Goal: Transaction & Acquisition: Obtain resource

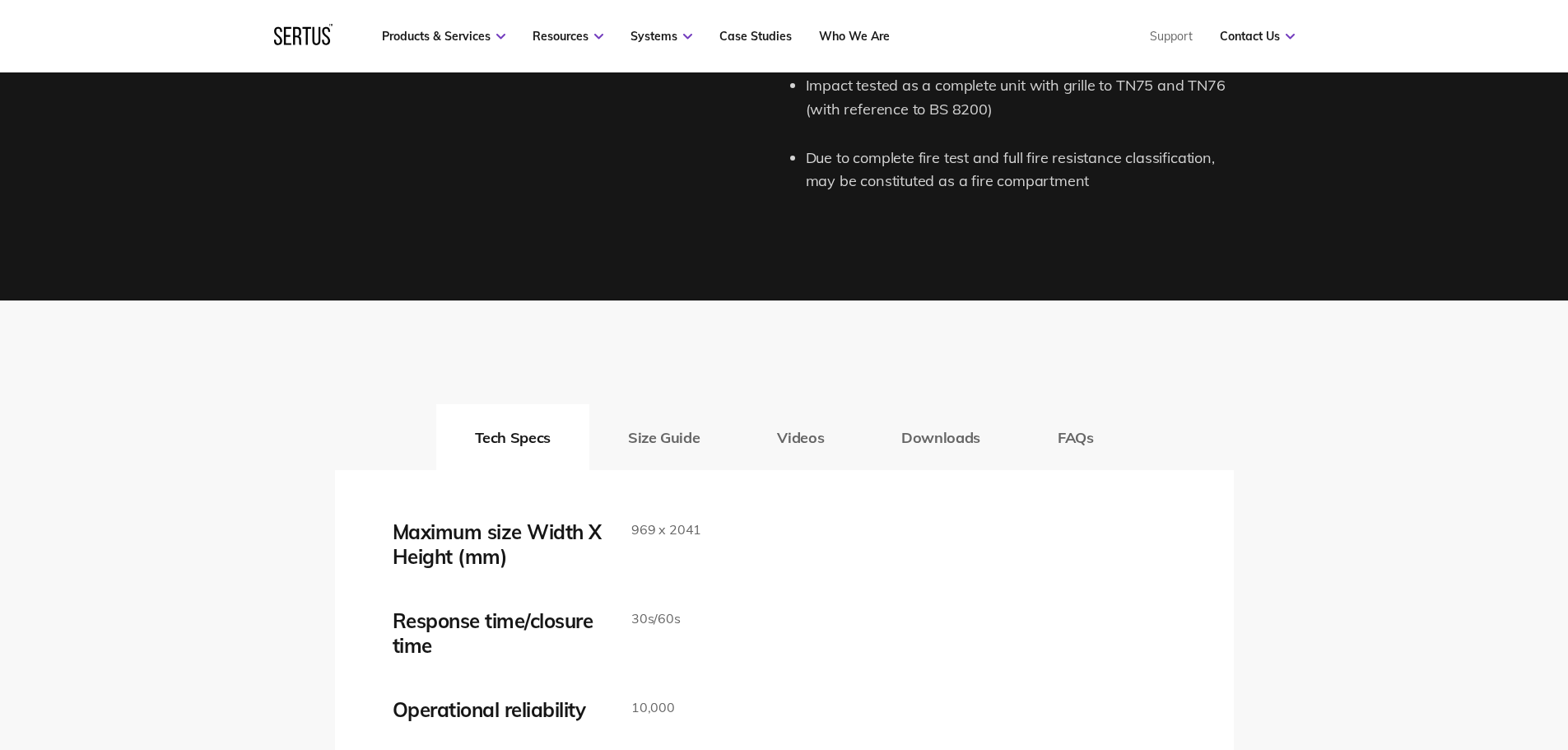
scroll to position [2633, 0]
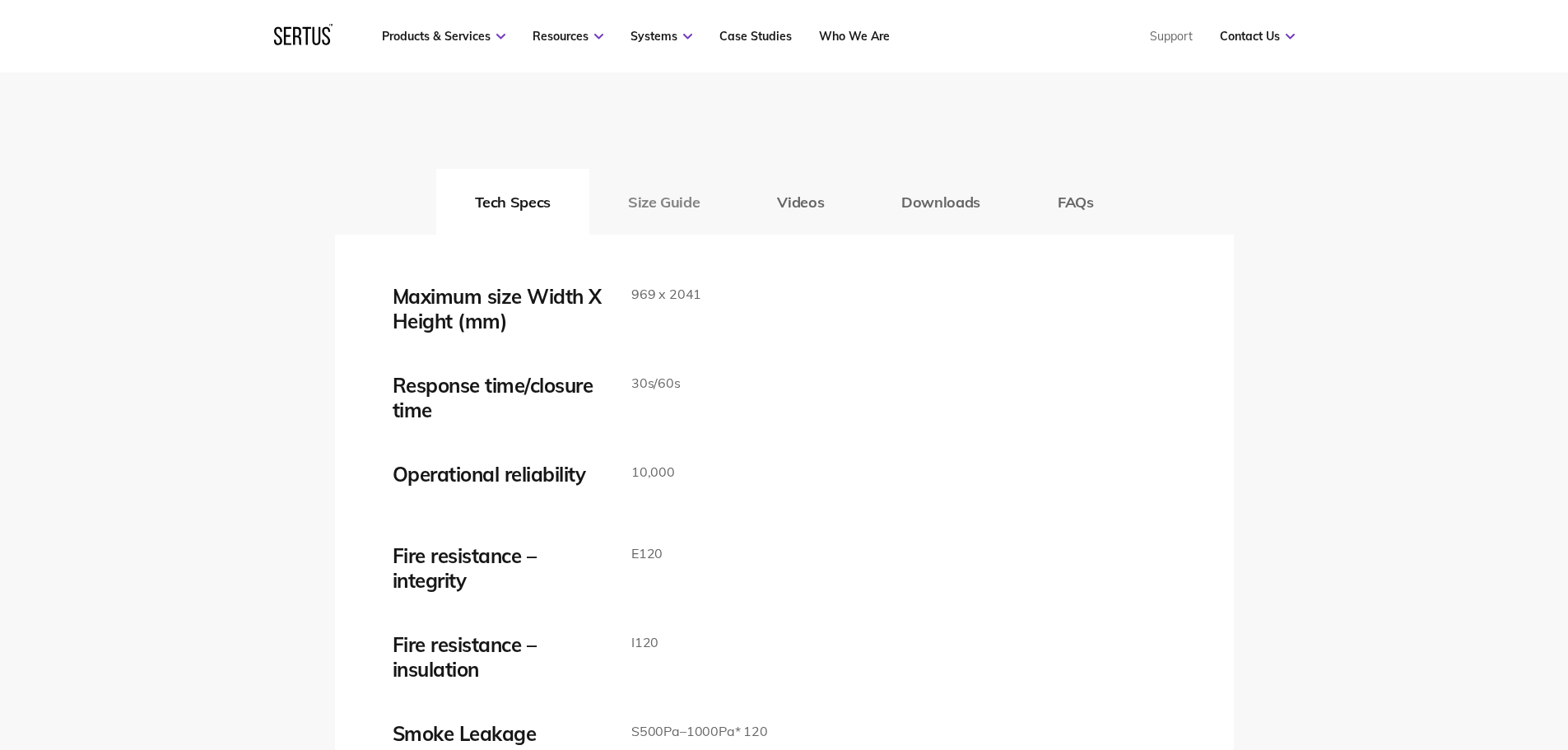
click at [685, 203] on button "Size Guide" at bounding box center [663, 202] width 149 height 66
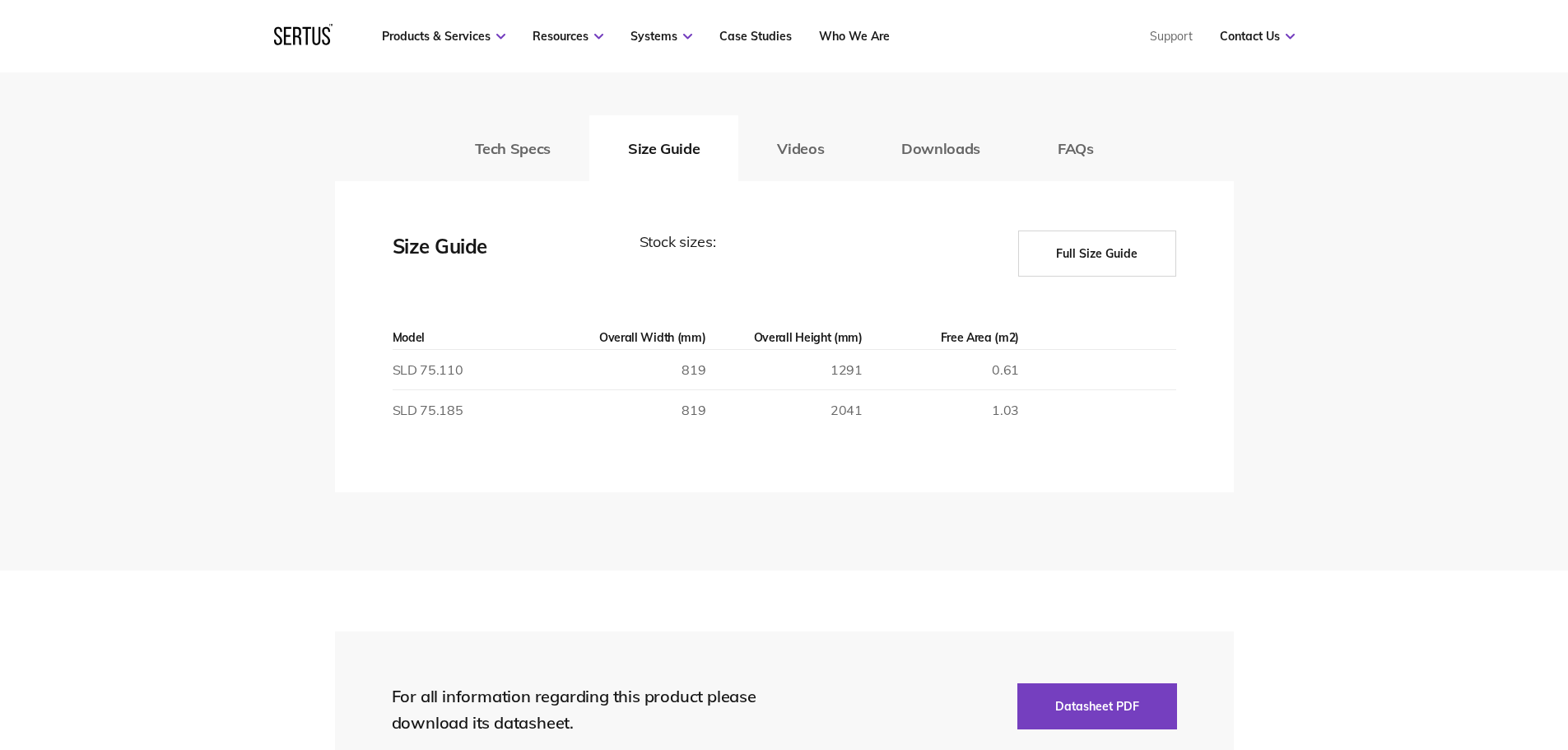
scroll to position [2715, 0]
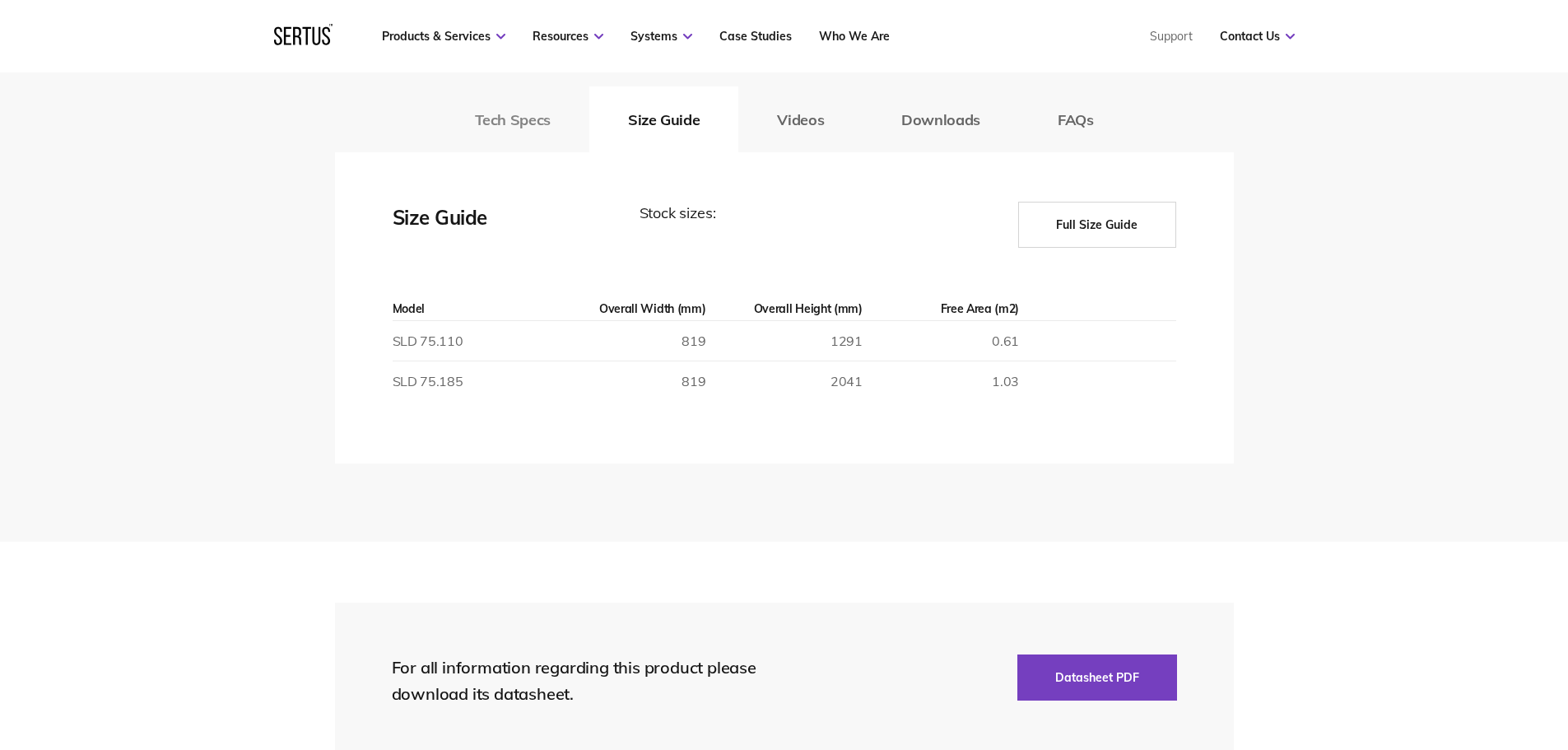
click at [503, 116] on button "Tech Specs" at bounding box center [513, 120] width 154 height 66
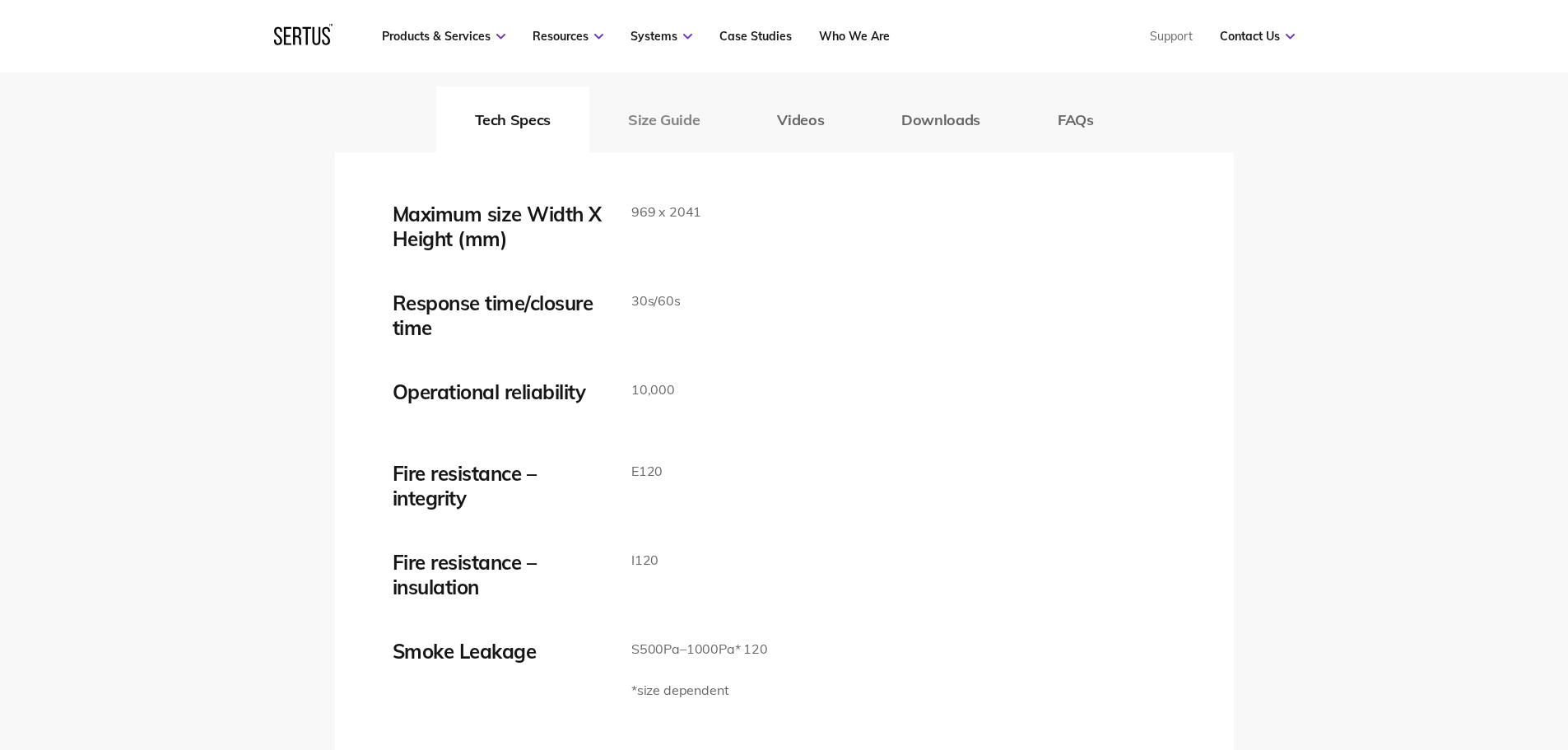
click at [659, 129] on button "Size Guide" at bounding box center [663, 120] width 149 height 66
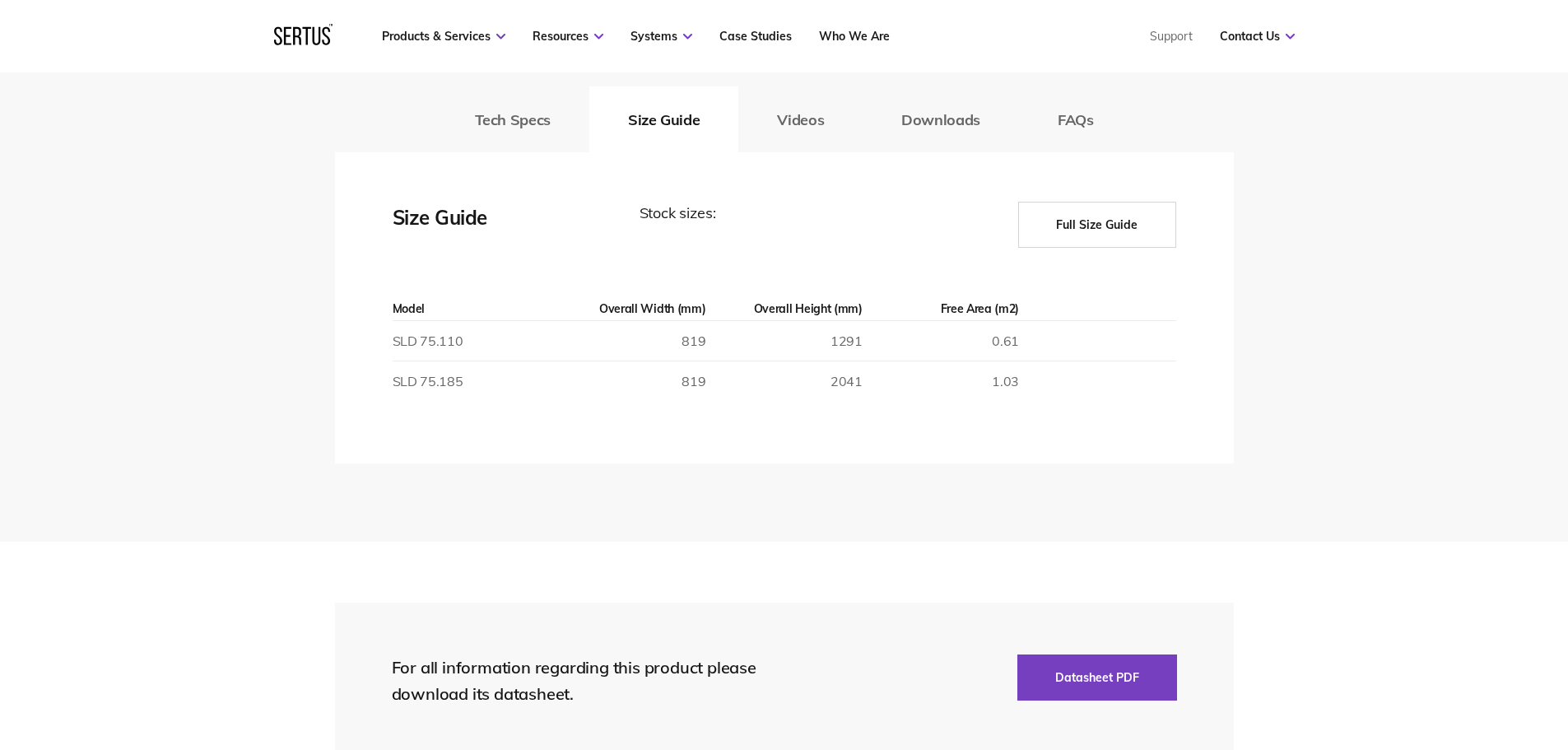
click at [1100, 212] on button "Full Size Guide" at bounding box center [1097, 225] width 158 height 46
click at [1081, 229] on button "Full Size Guide" at bounding box center [1097, 225] width 158 height 46
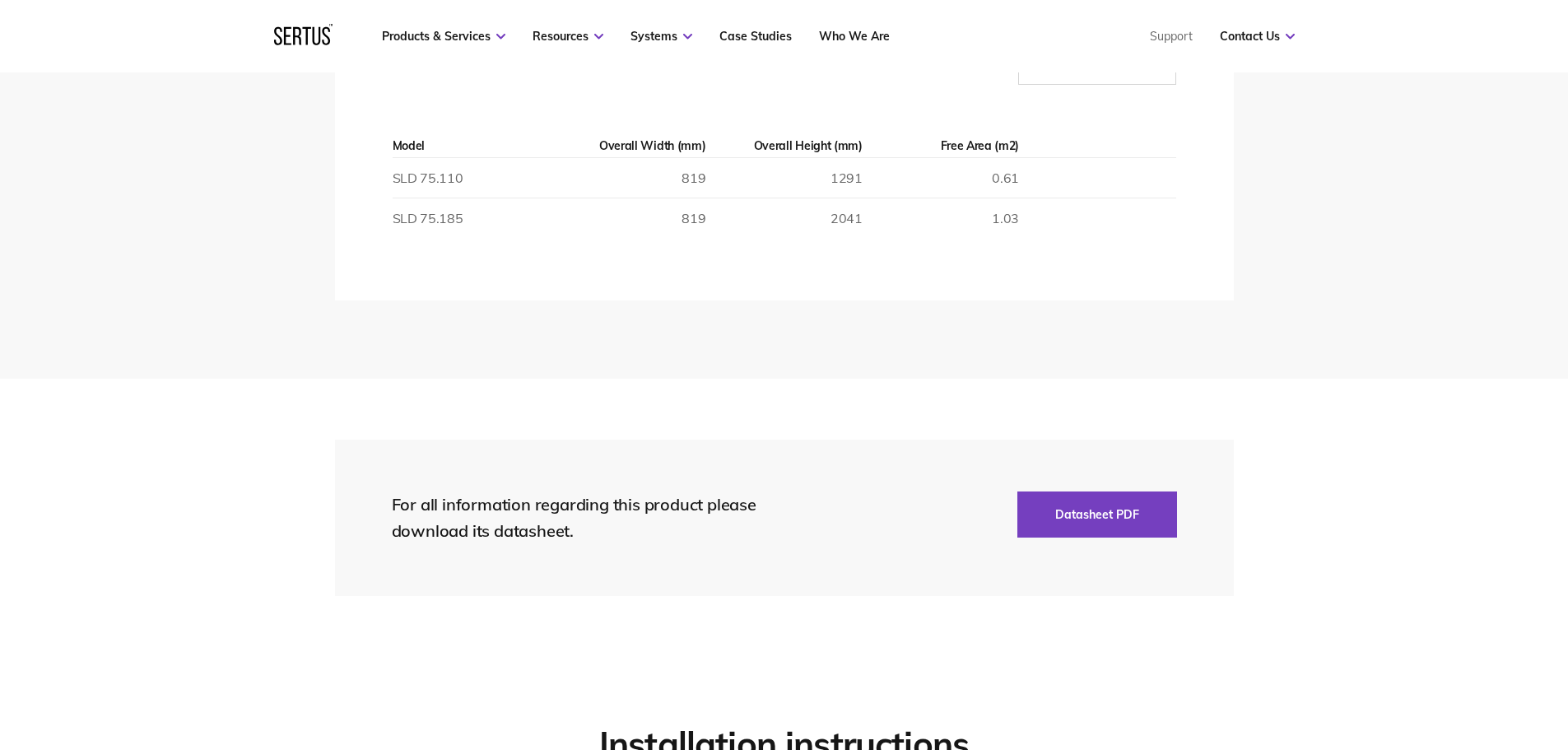
scroll to position [2880, 0]
click at [1072, 518] on button "Datasheet PDF" at bounding box center [1097, 512] width 160 height 46
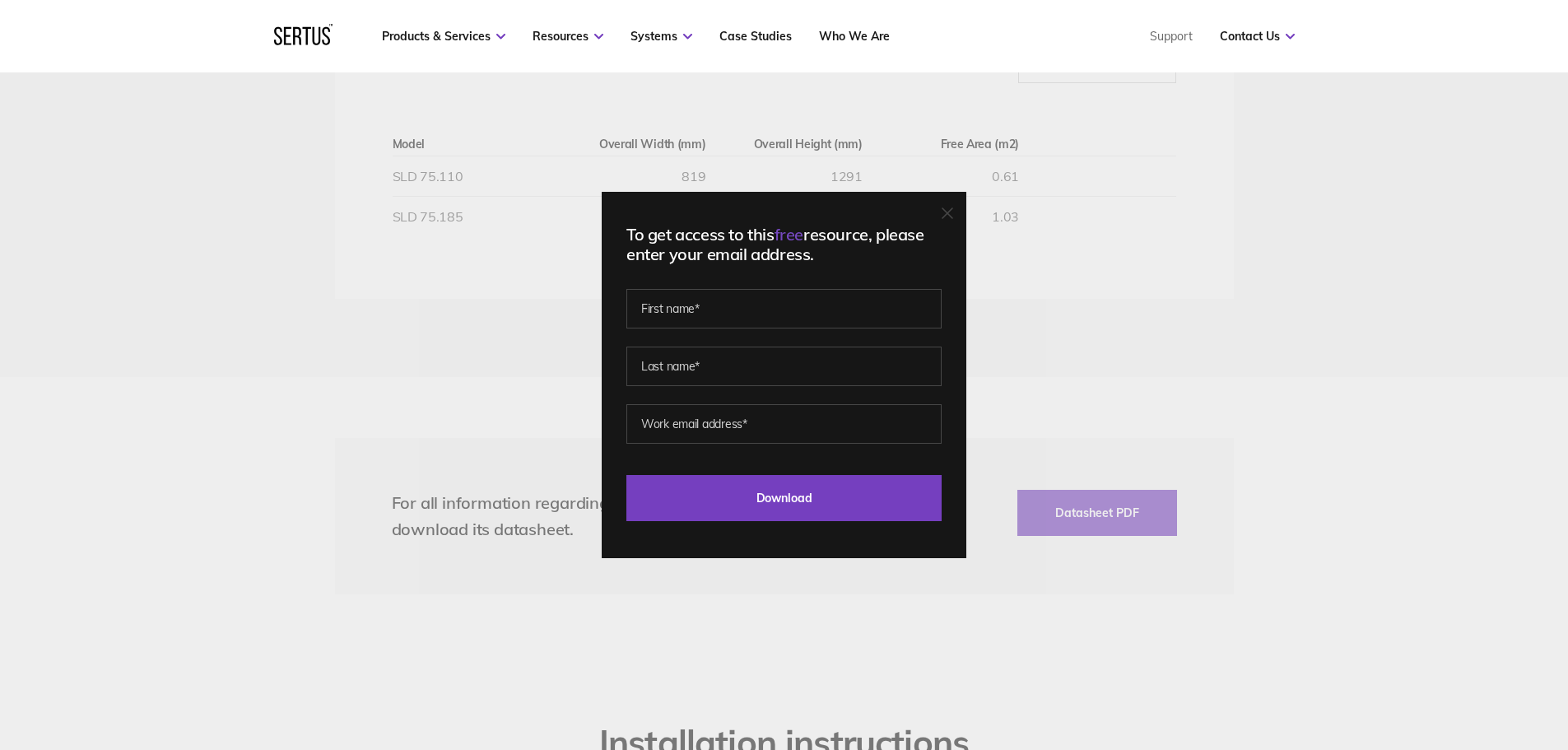
click at [1069, 228] on div "To get access to this free resource, please enter your email address. Last Down…" at bounding box center [784, 375] width 1568 height 750
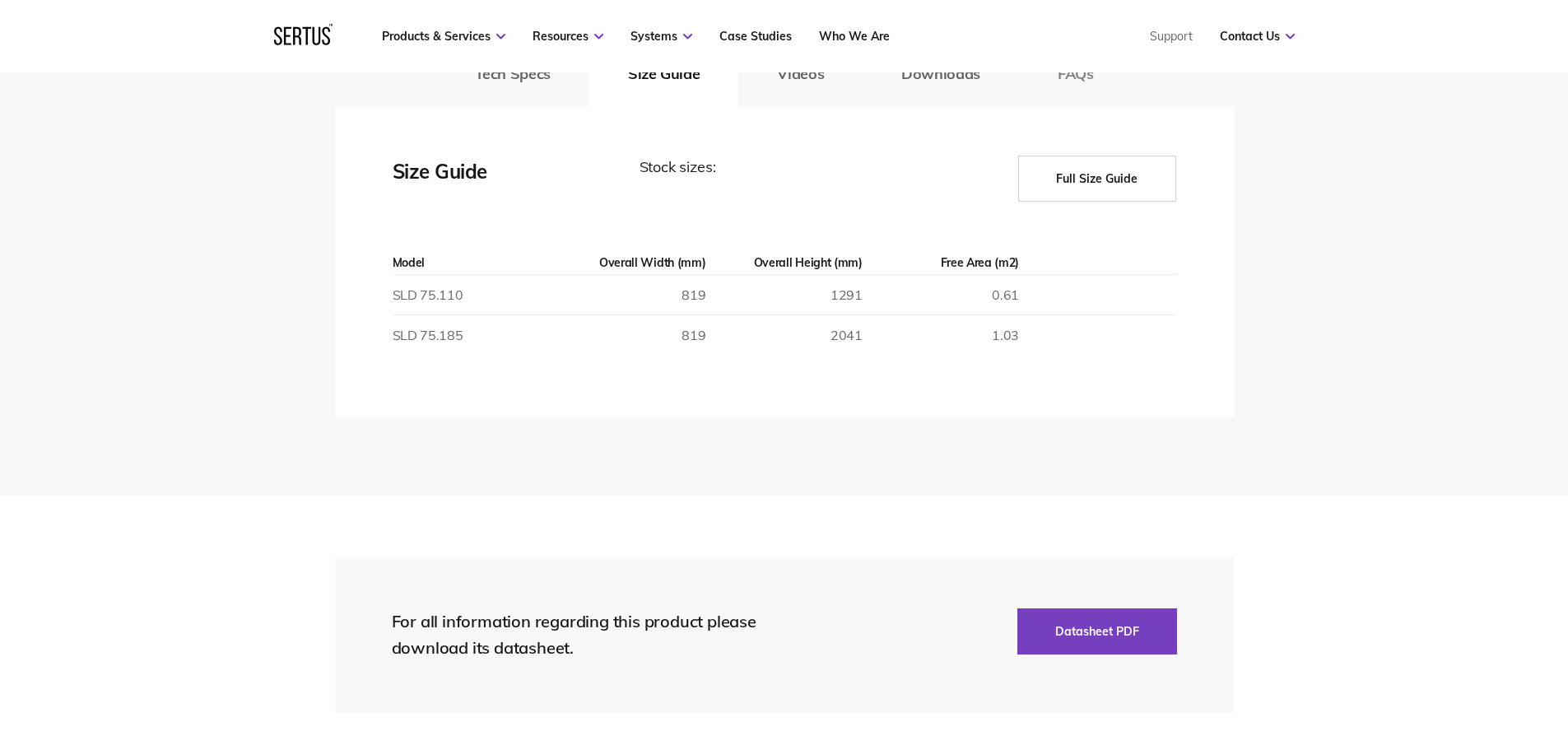
scroll to position [2633, 0]
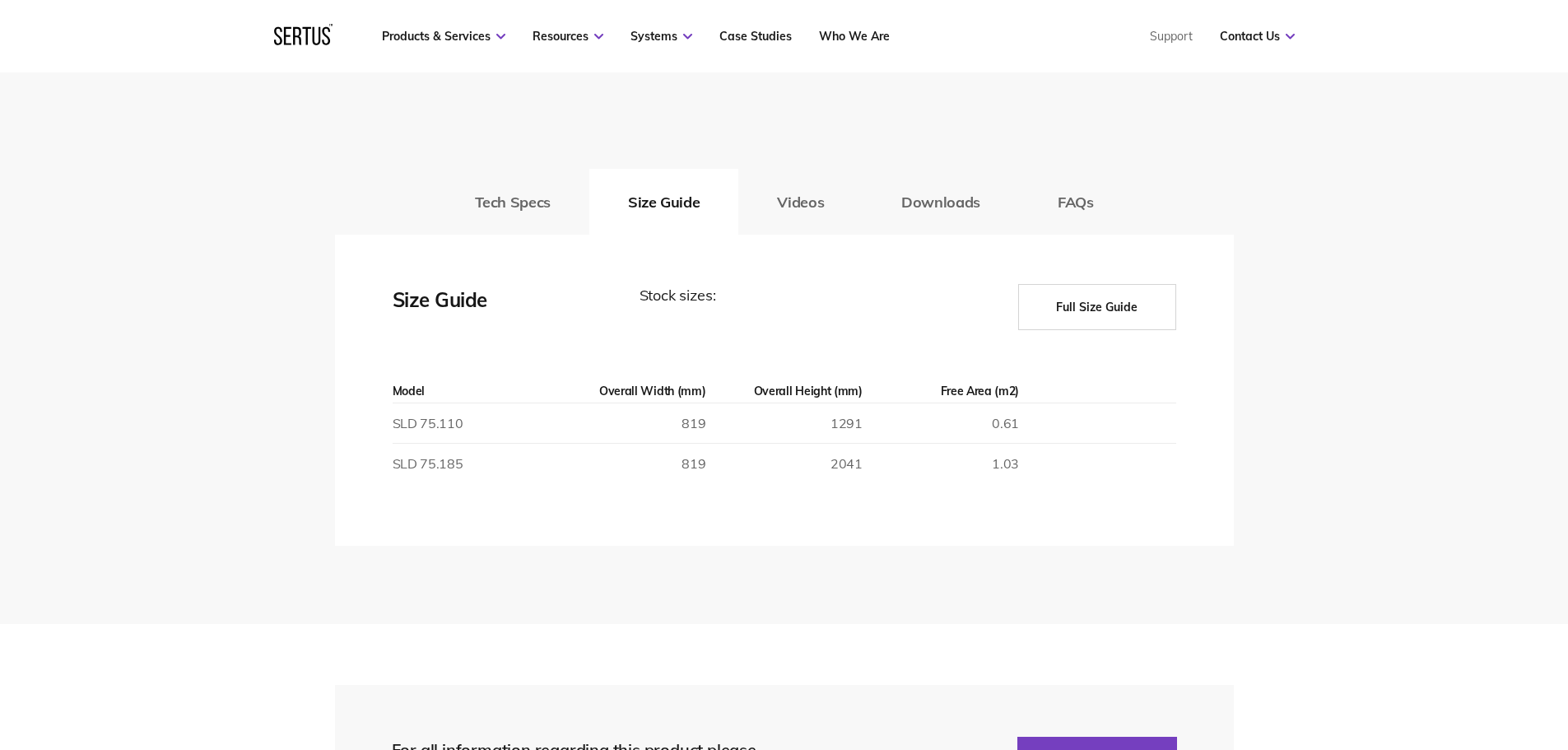
click at [1072, 306] on button "Full Size Guide" at bounding box center [1097, 307] width 158 height 46
click at [1062, 200] on button "FAQs" at bounding box center [1075, 202] width 113 height 66
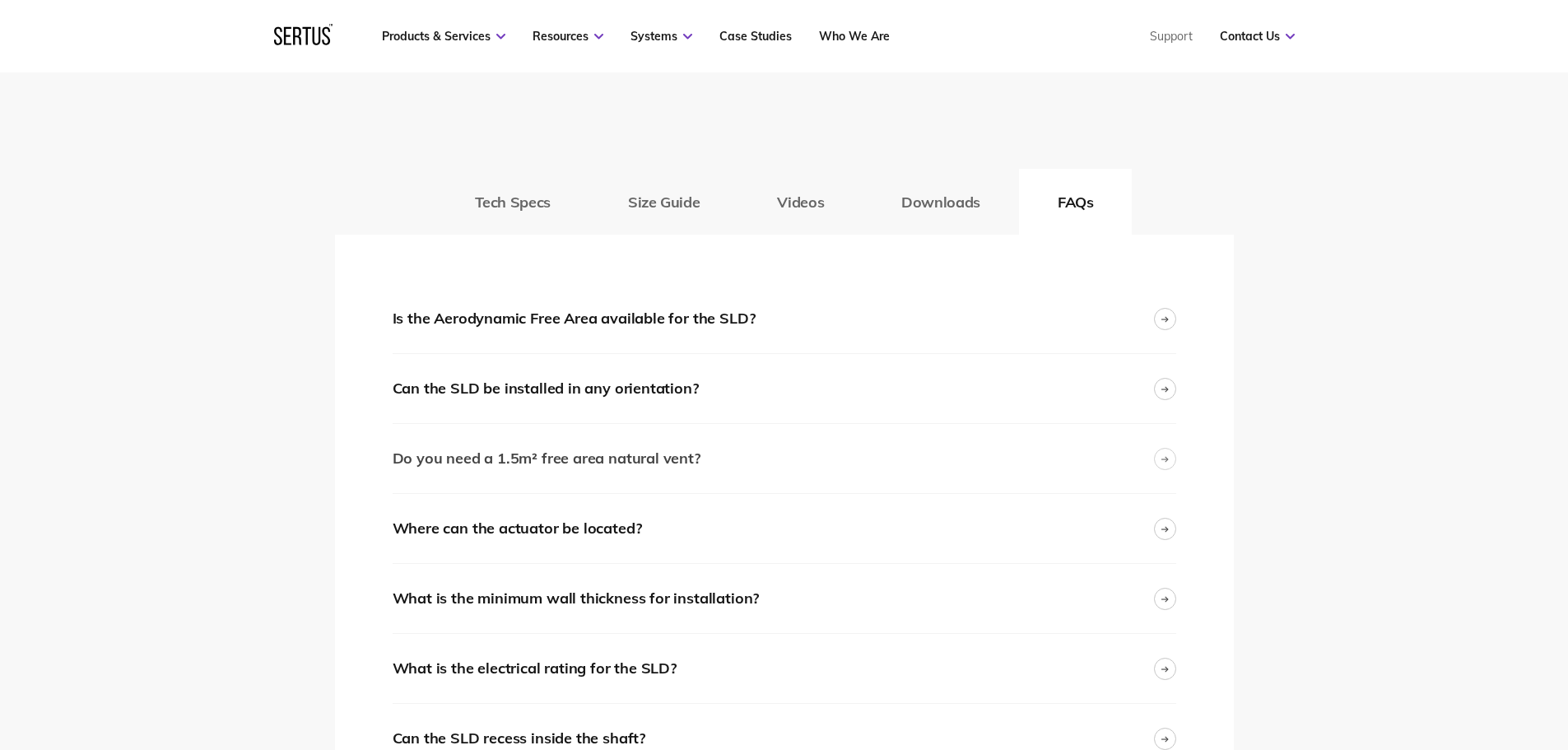
click at [575, 459] on div "Do you need a 1.5m² free area natural vent?" at bounding box center [546, 459] width 308 height 24
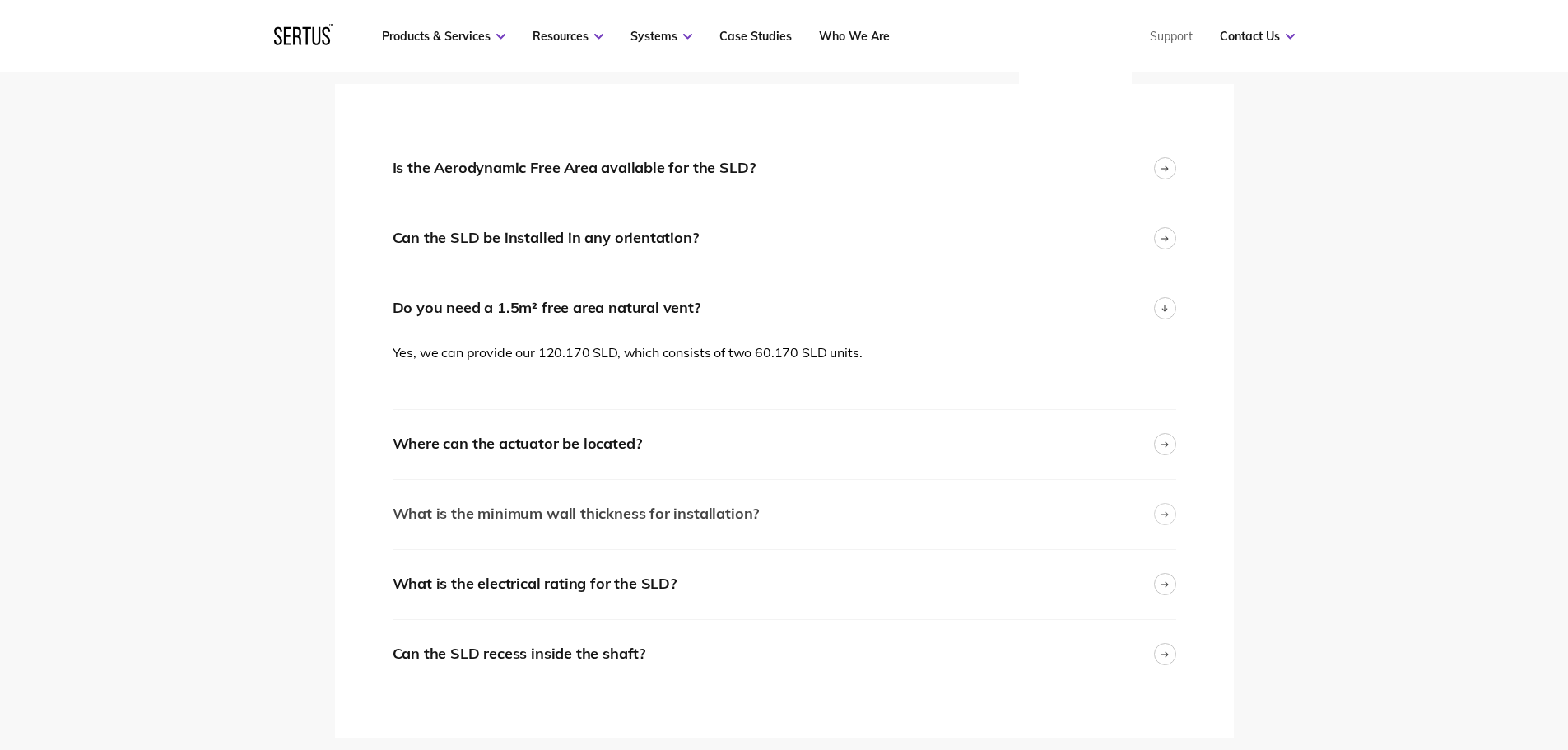
scroll to position [2880, 0]
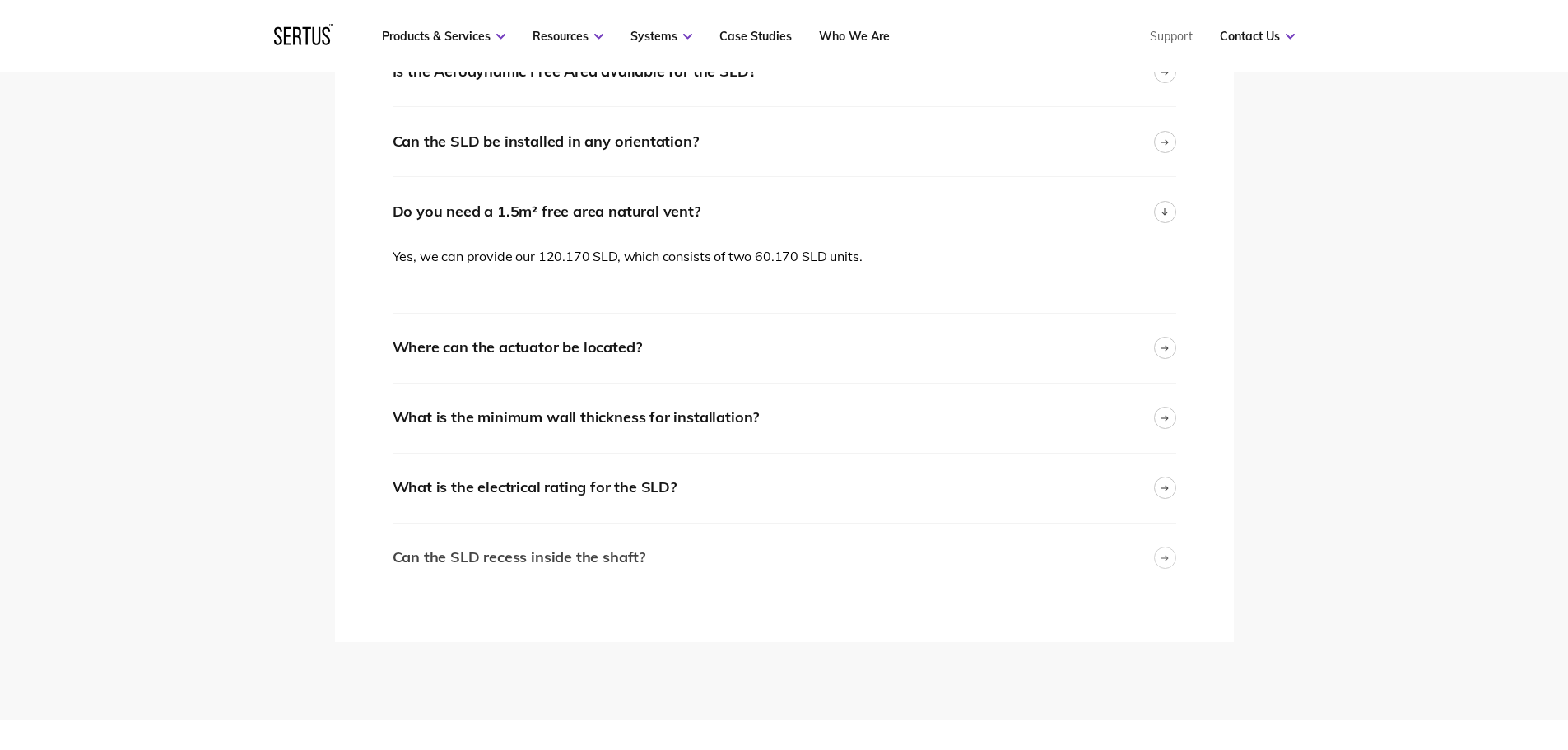
click at [569, 560] on div "Can the SLD recess inside the shaft?" at bounding box center [519, 557] width 253 height 24
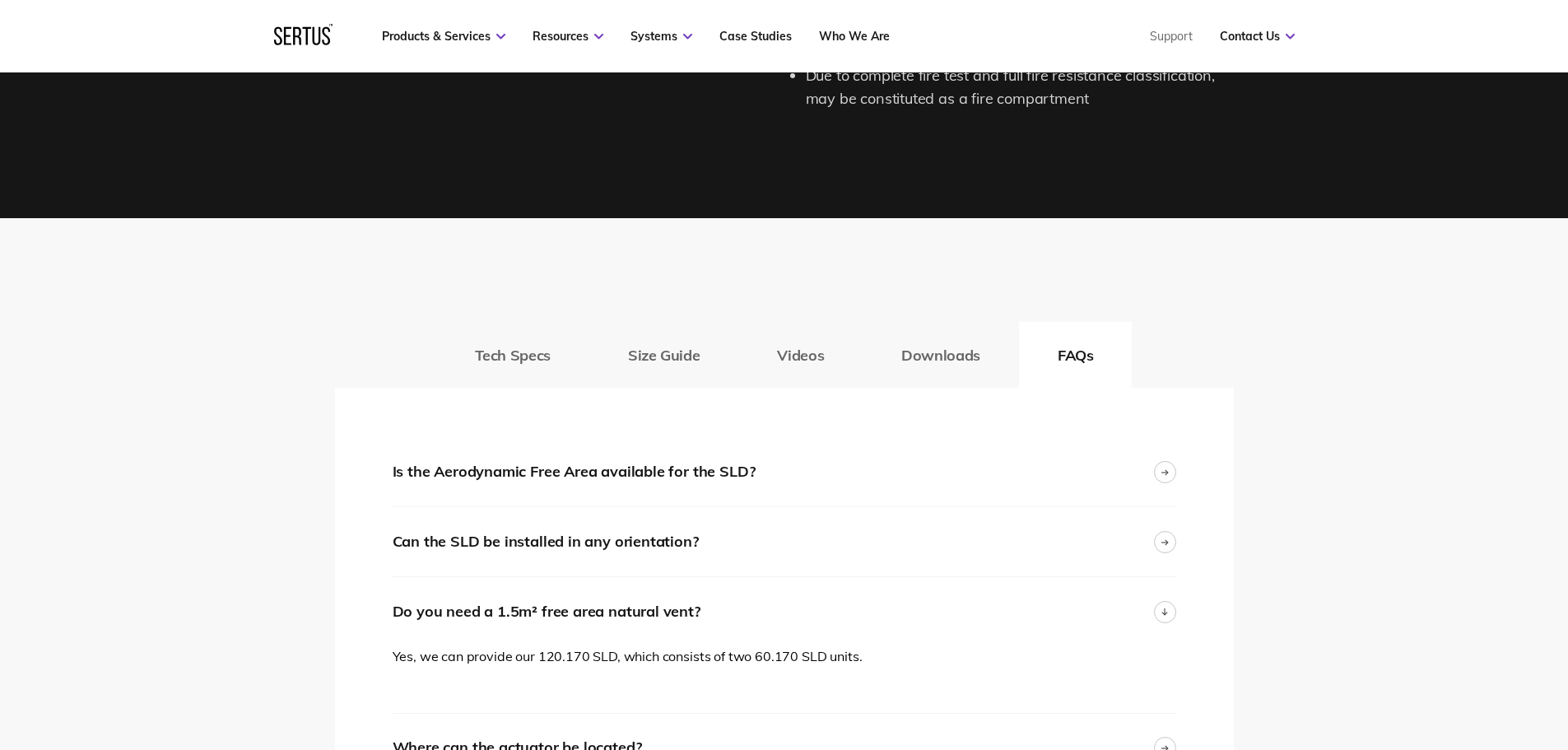
scroll to position [2304, 0]
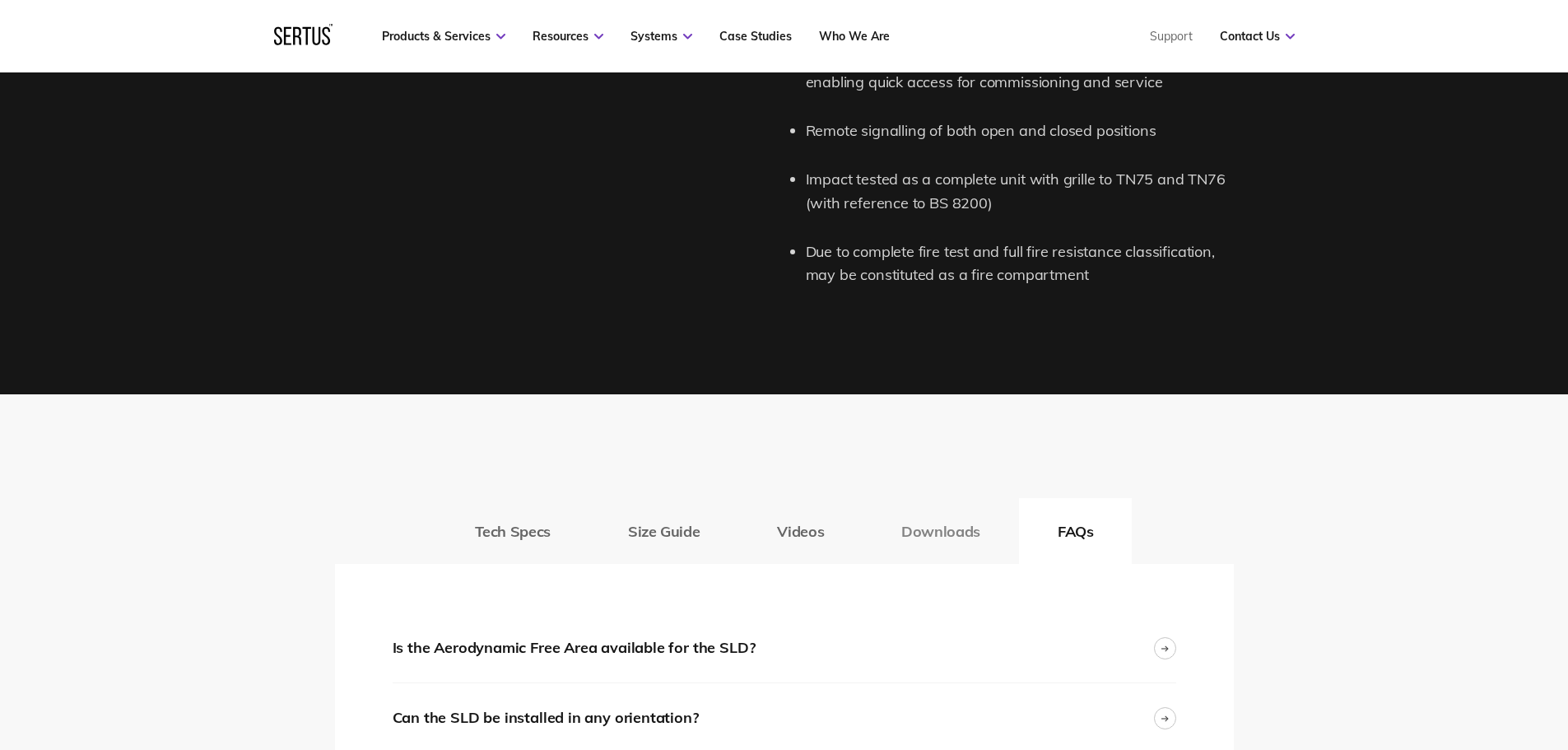
click at [914, 533] on button "Downloads" at bounding box center [940, 531] width 156 height 66
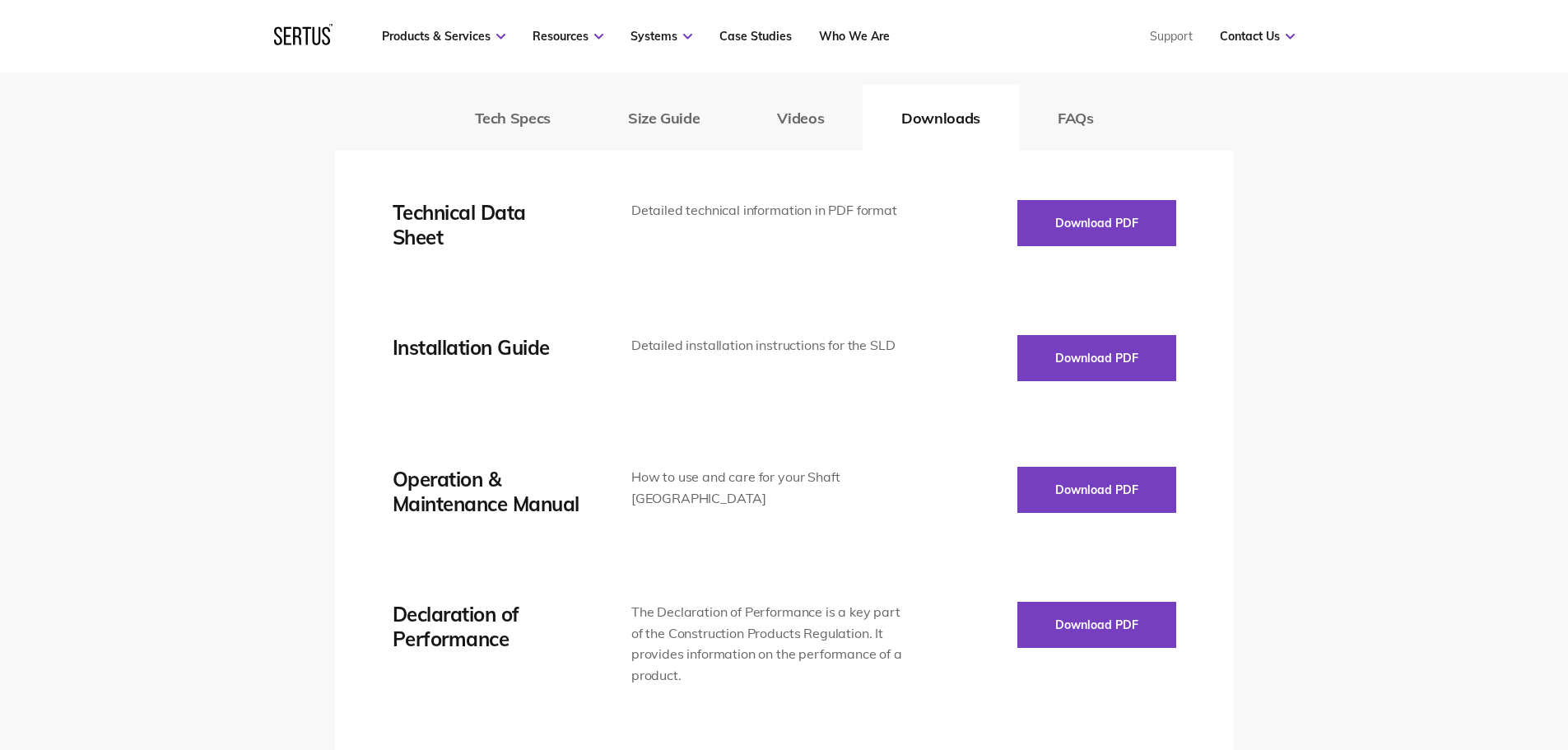
scroll to position [2715, 0]
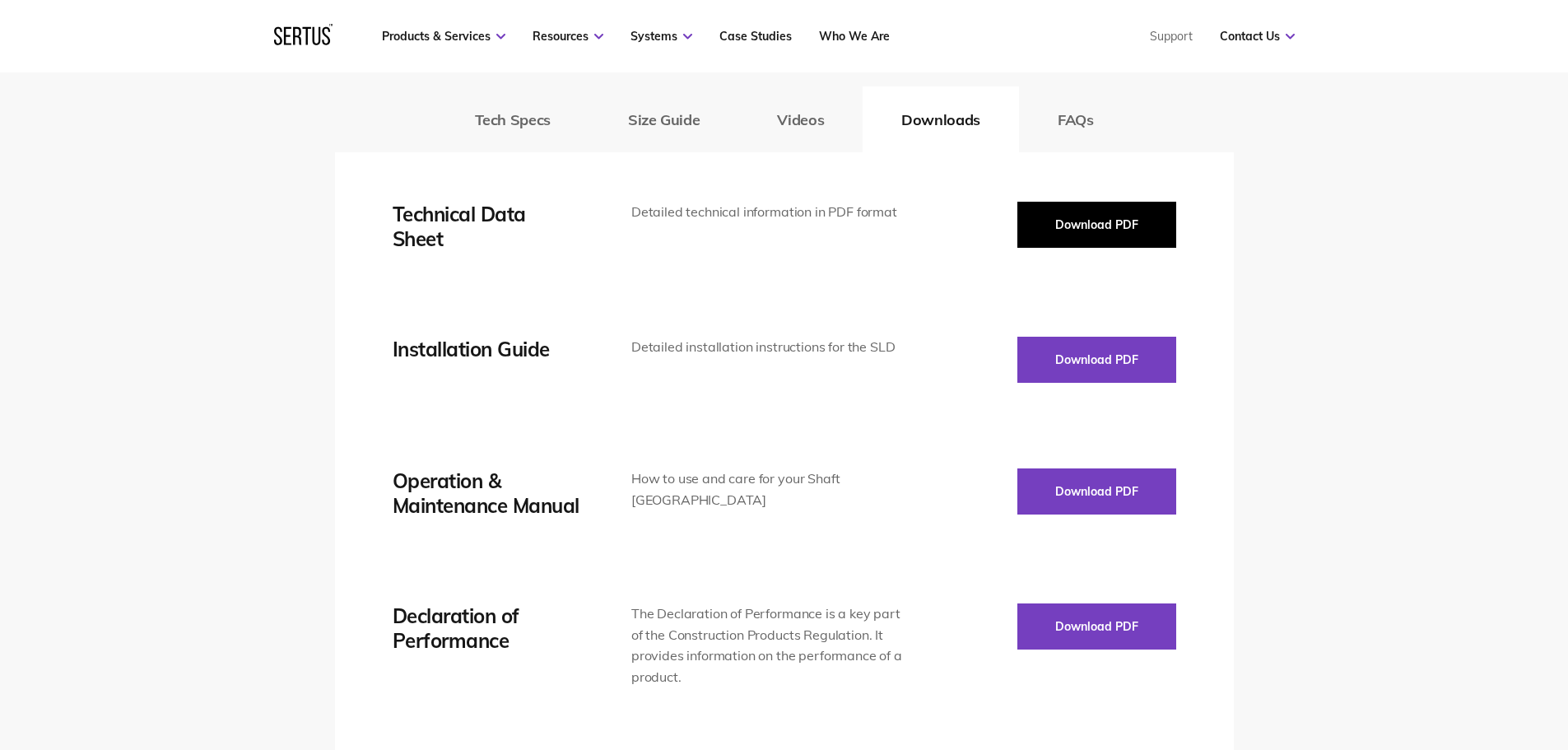
click at [1065, 232] on button "Download PDF" at bounding box center [1097, 225] width 159 height 46
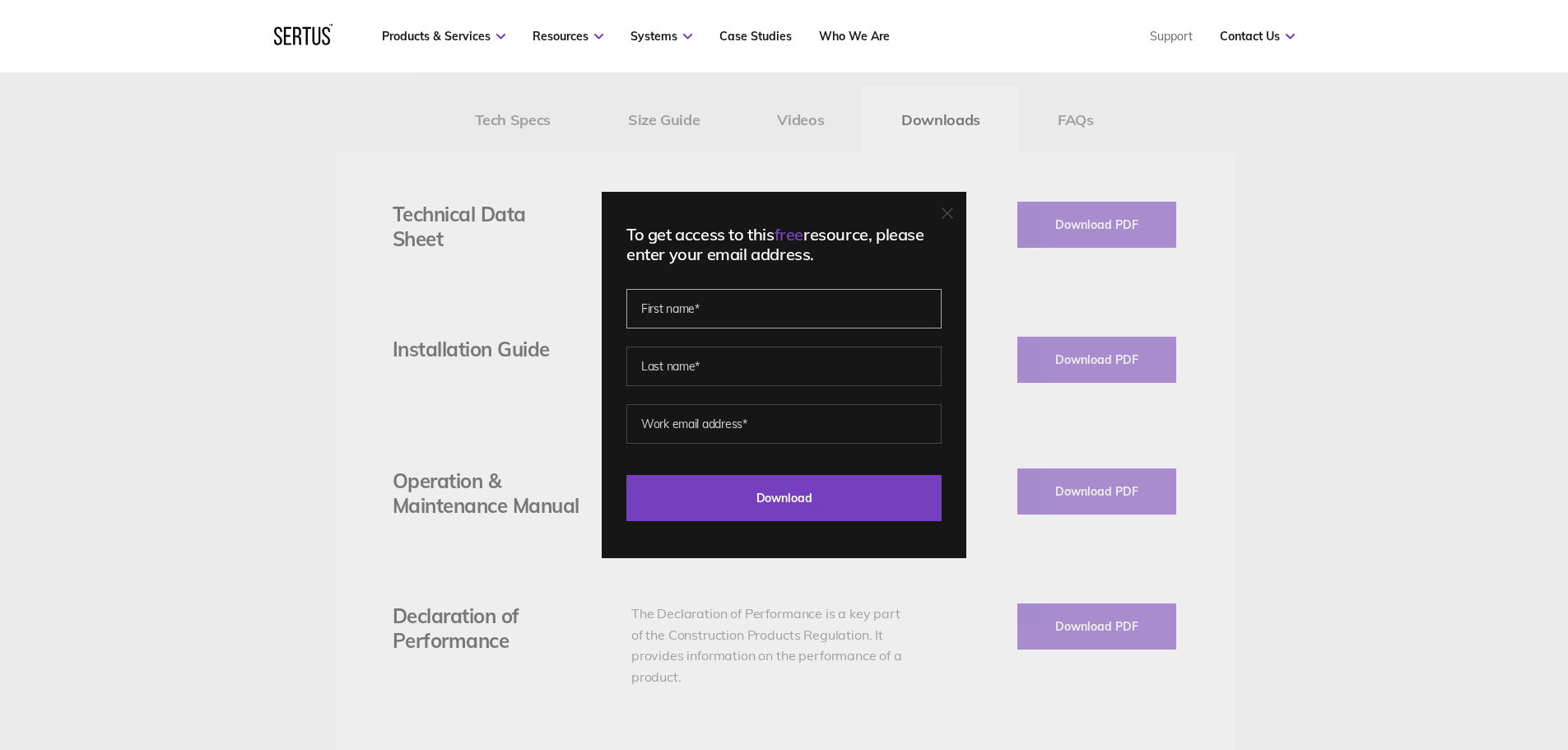
click at [688, 311] on input "text" at bounding box center [783, 308] width 315 height 39
click at [652, 311] on input "[PERSON_NAME]" at bounding box center [783, 308] width 315 height 39
type input "[PERSON_NAME]"
click at [680, 372] on input "text" at bounding box center [783, 365] width 315 height 39
type input "[PERSON_NAME]"
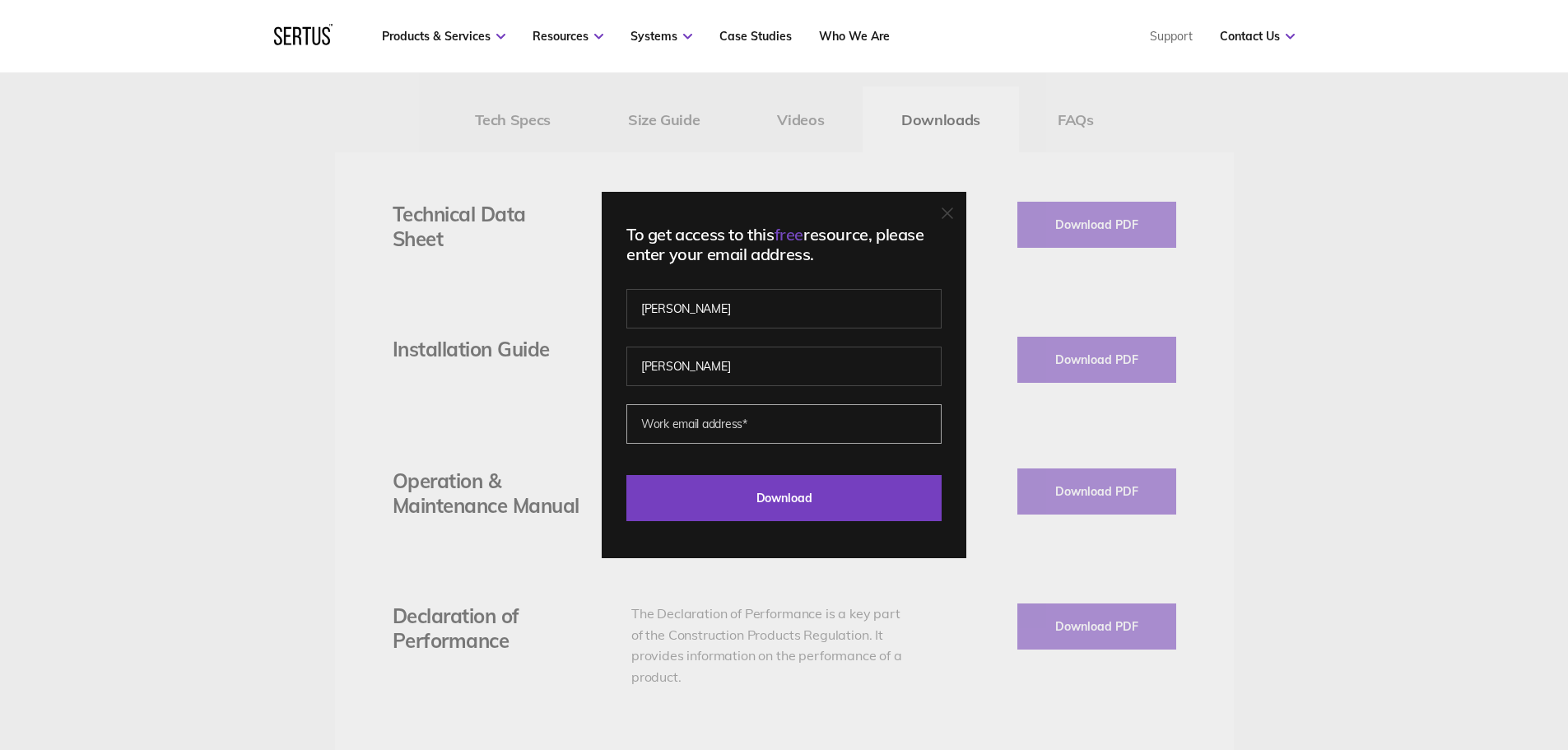
click at [678, 420] on input "email" at bounding box center [783, 423] width 315 height 39
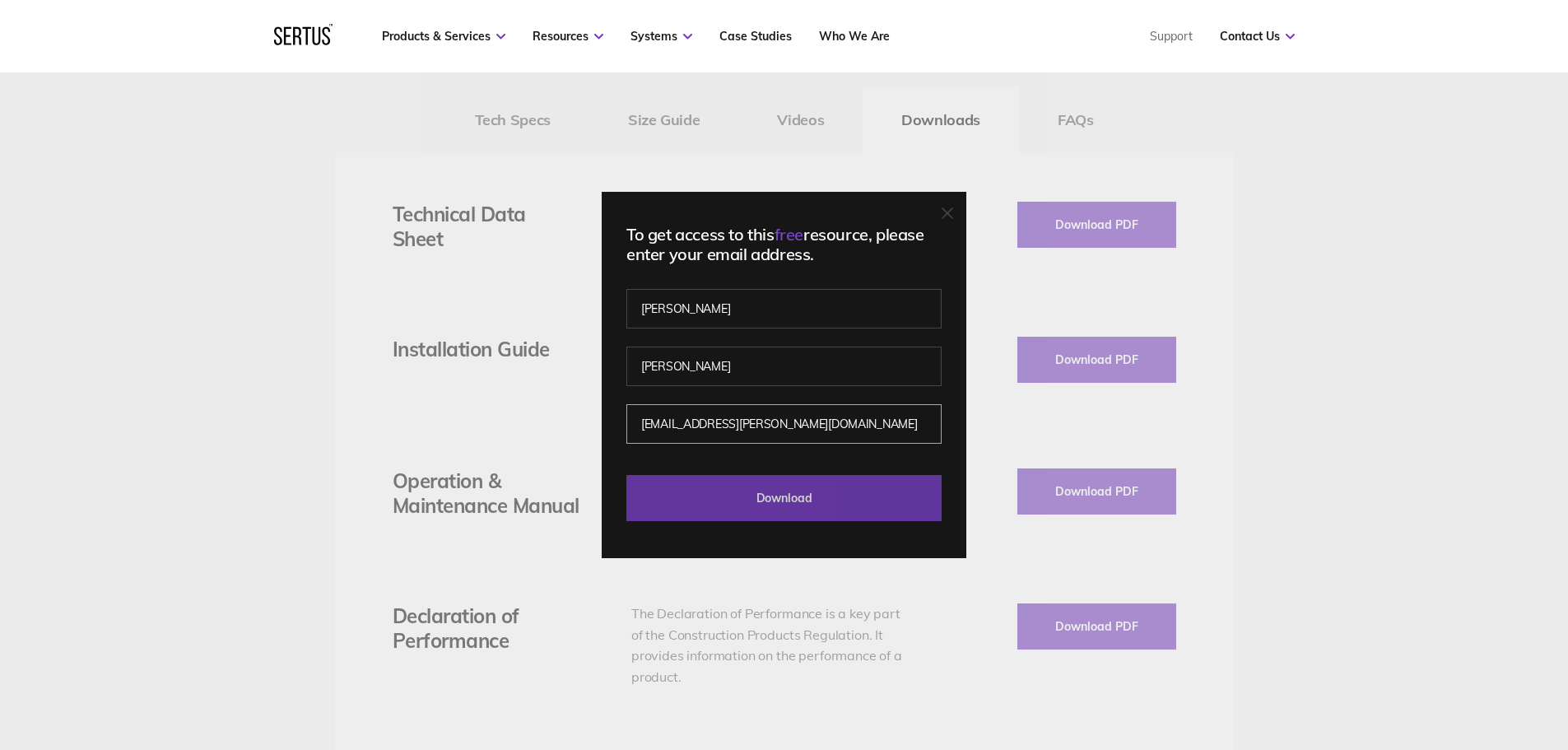
type input "[EMAIL_ADDRESS][PERSON_NAME][DOMAIN_NAME]"
click at [714, 498] on input "Download" at bounding box center [783, 498] width 315 height 46
